Goal: Task Accomplishment & Management: Manage account settings

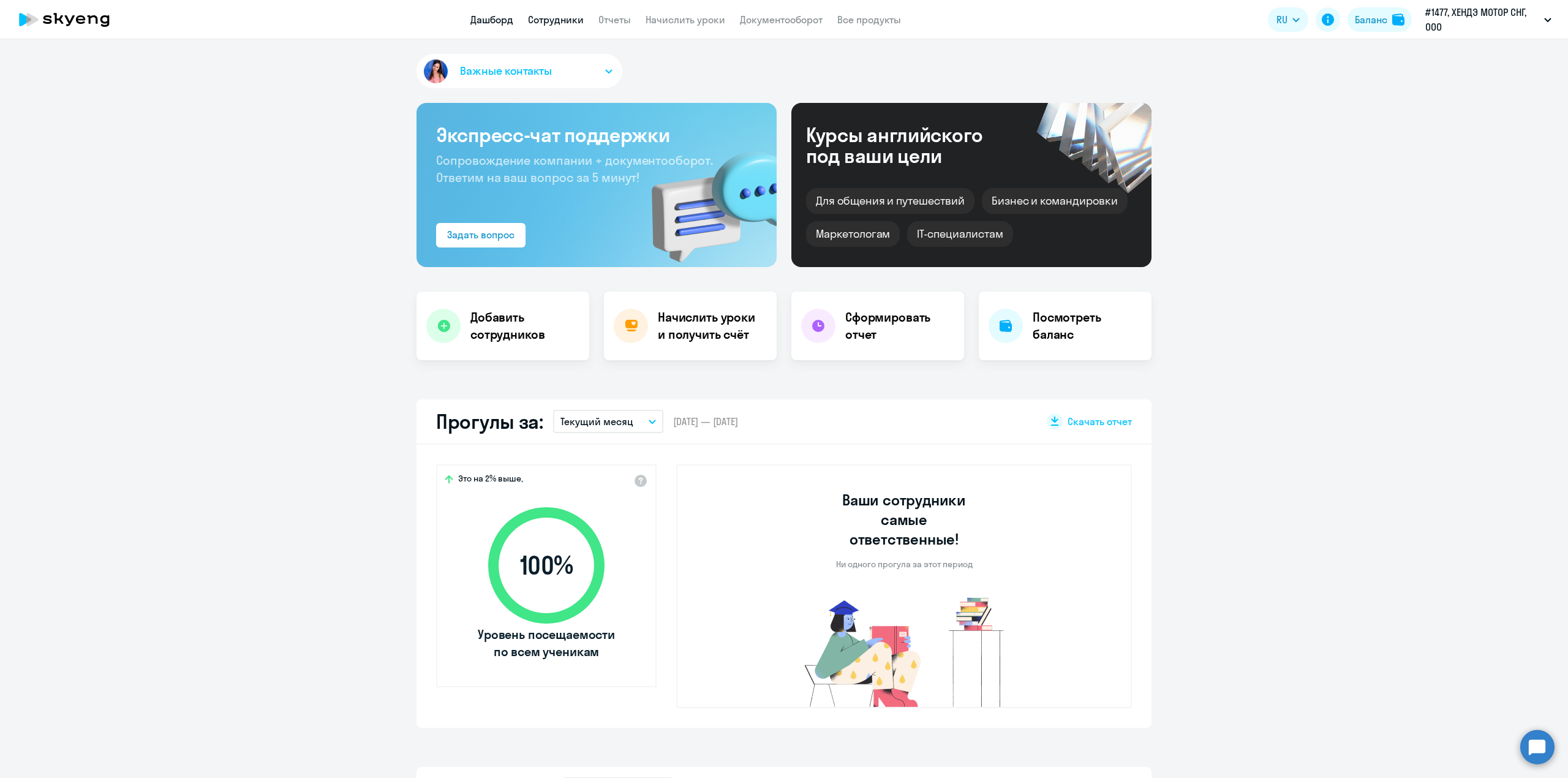
click at [562, 22] on link "Сотрудники" at bounding box center [556, 19] width 56 height 12
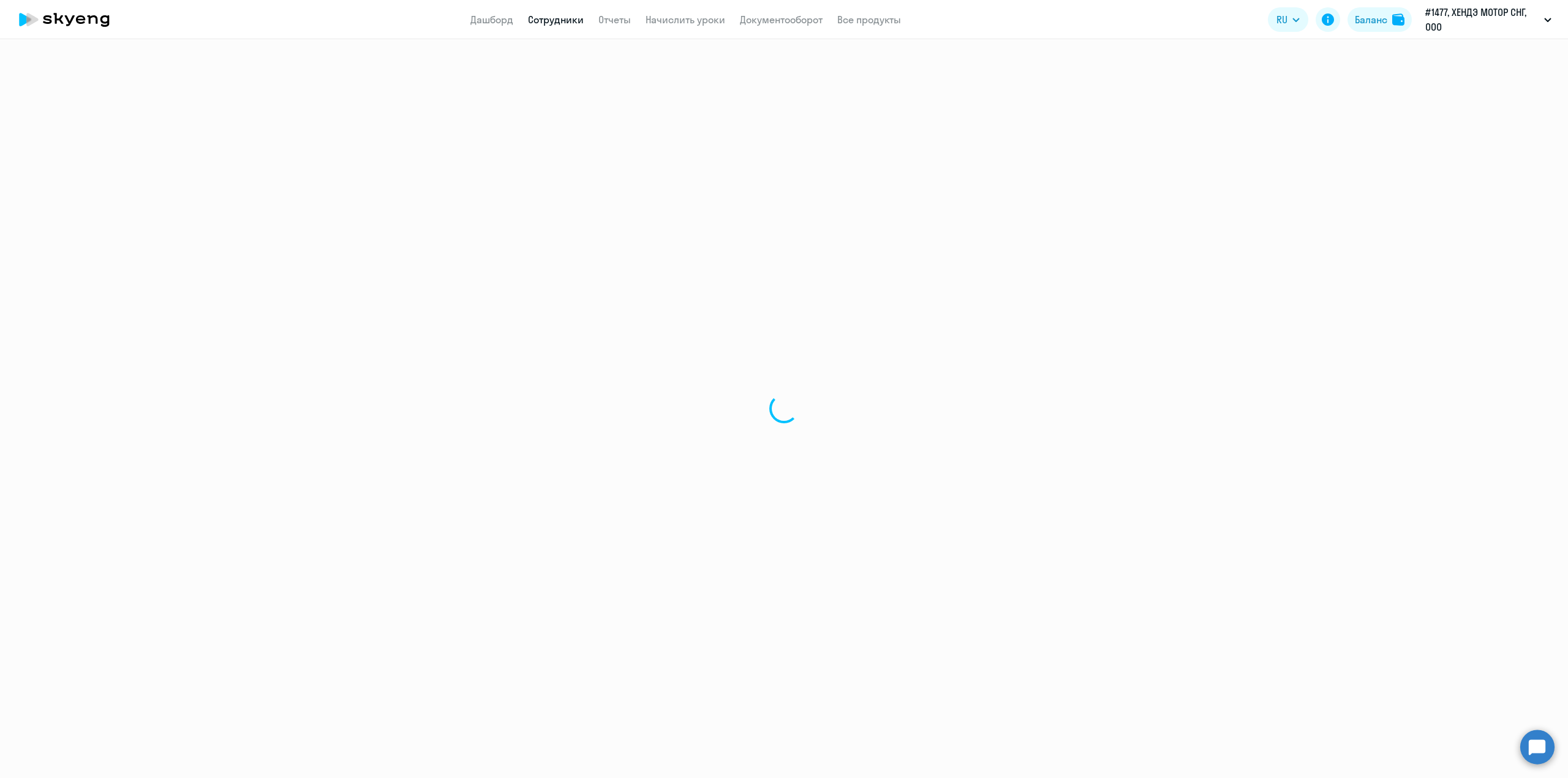
select select "30"
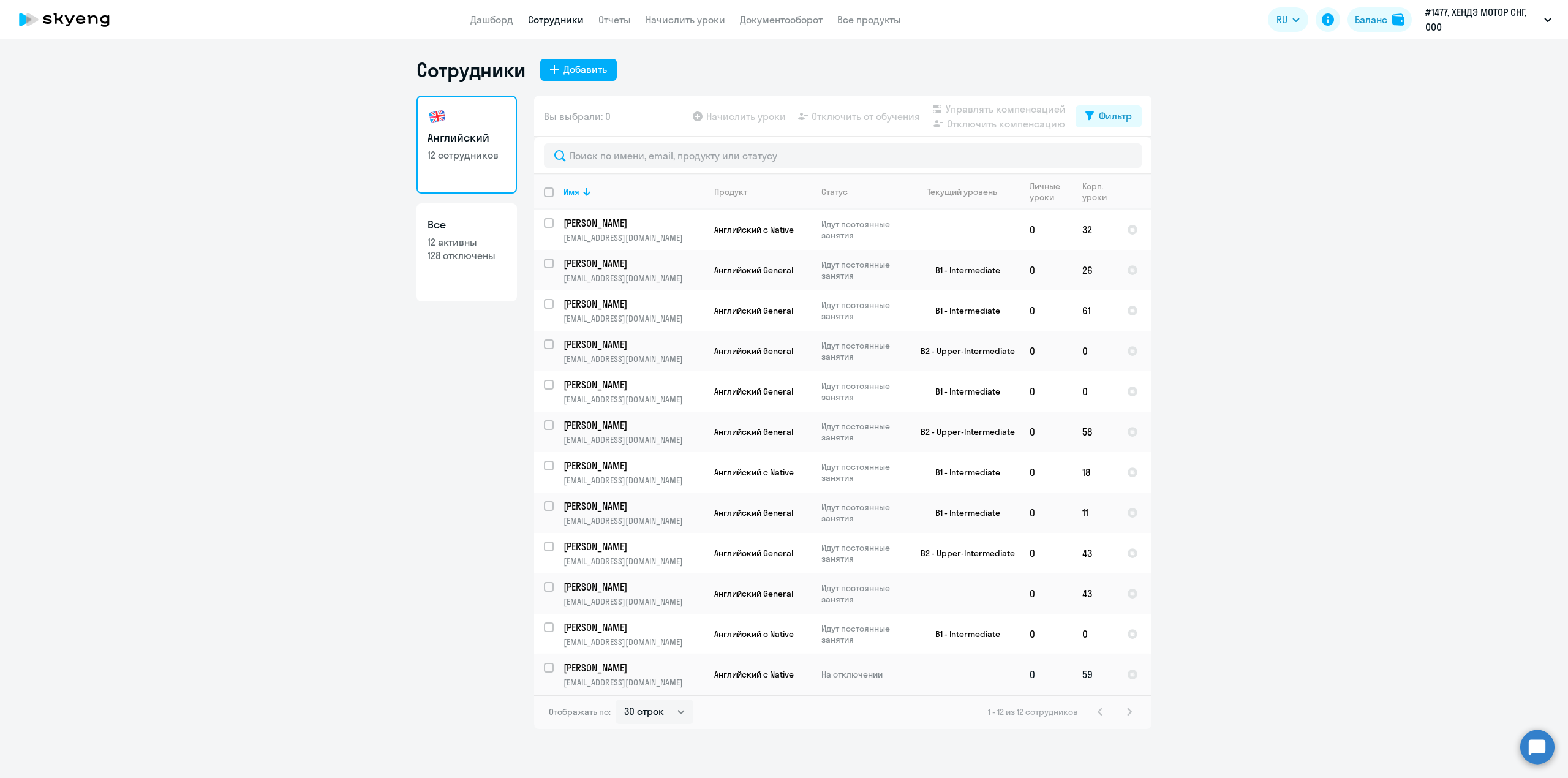
click at [1037, 677] on td "0" at bounding box center [1046, 674] width 53 height 41
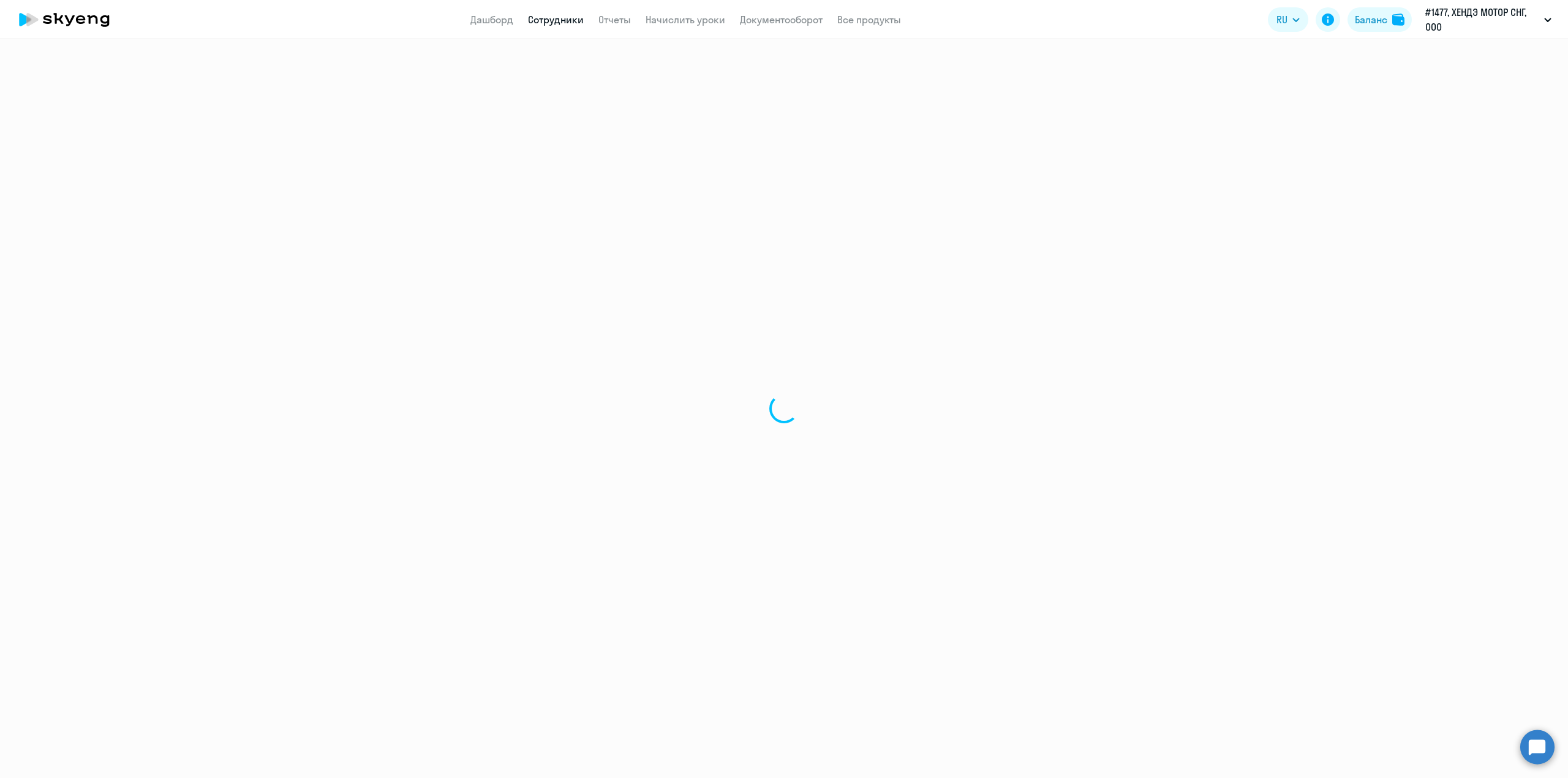
select select "english"
